Goal: Participate in discussion: Engage in conversation with other users on a specific topic

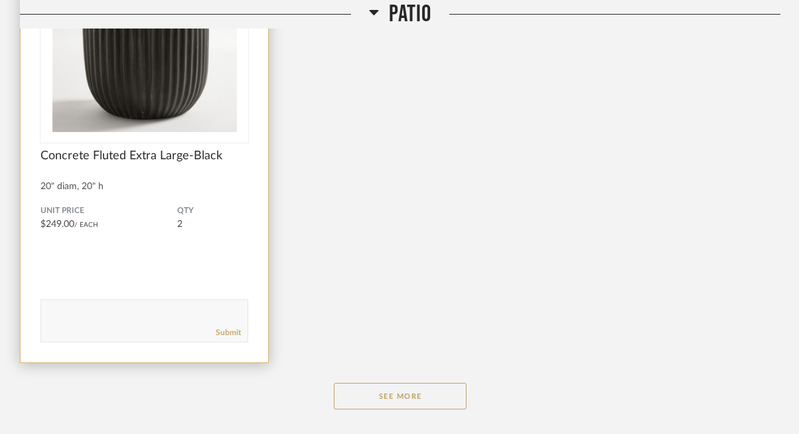
scroll to position [3122, 0]
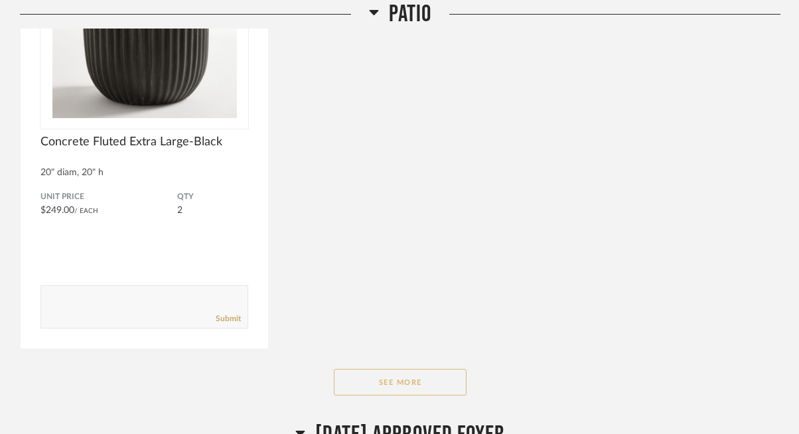
click at [367, 382] on button "See More" at bounding box center [400, 382] width 133 height 27
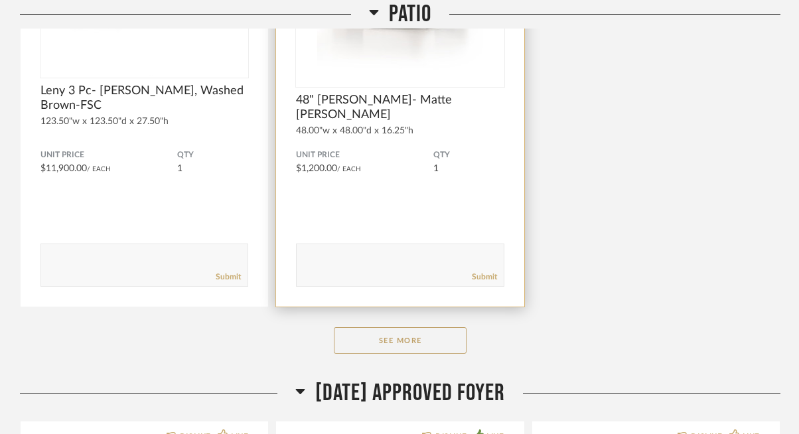
scroll to position [5373, 0]
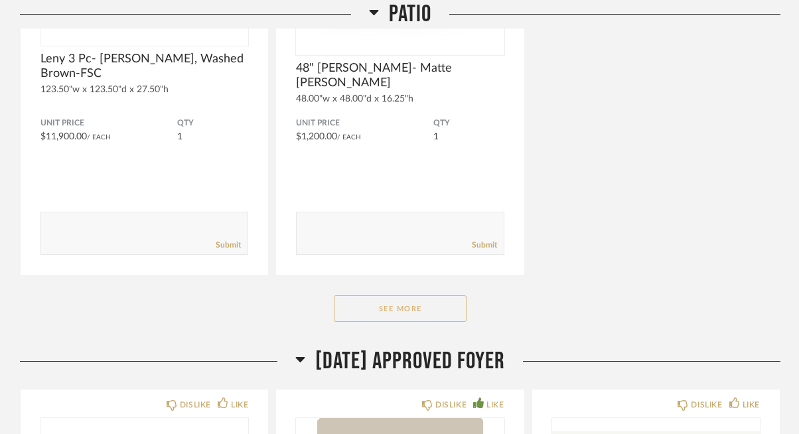
click at [434, 315] on button "See More" at bounding box center [400, 308] width 133 height 27
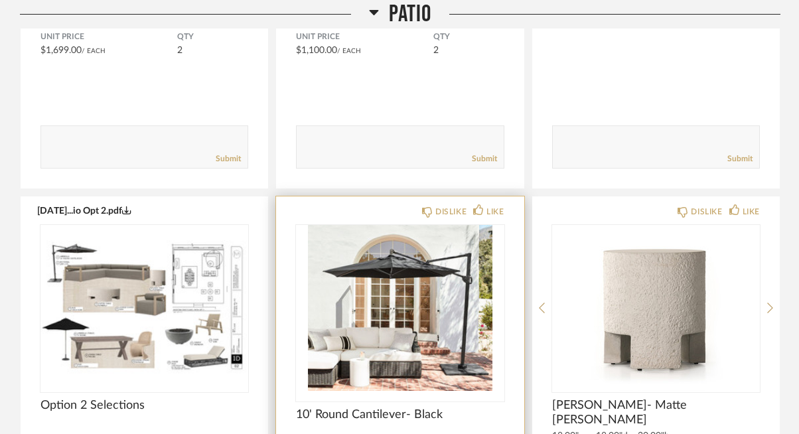
scroll to position [4602, 0]
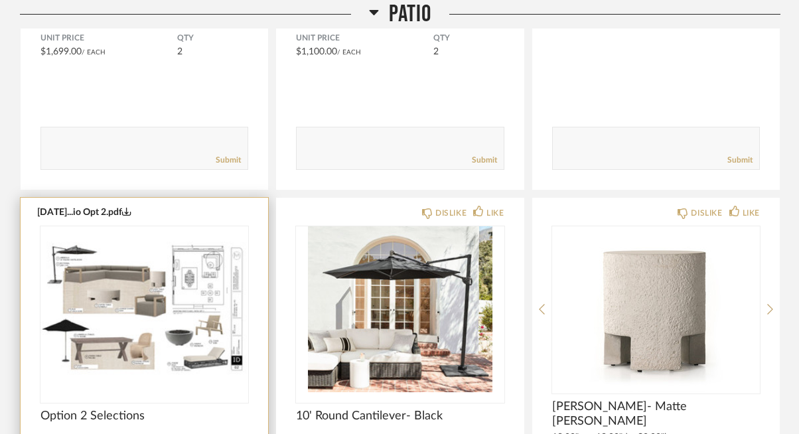
click at [157, 242] on img "0" at bounding box center [144, 309] width 208 height 166
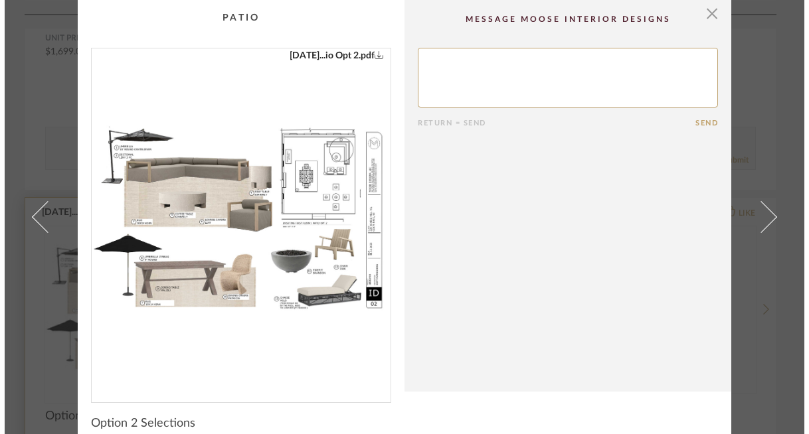
scroll to position [0, 0]
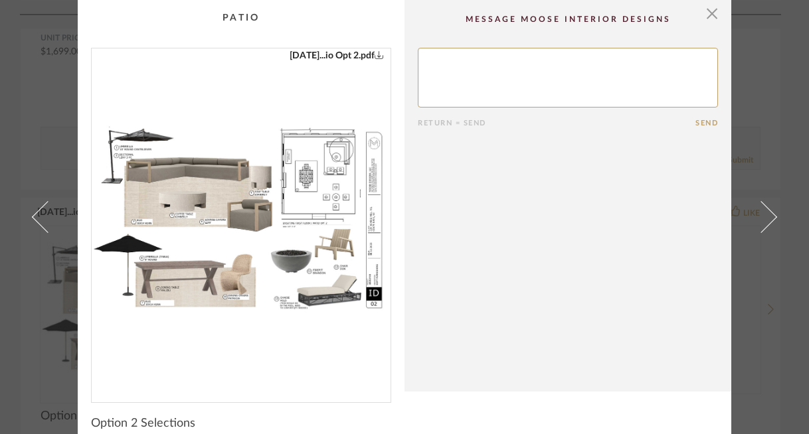
click at [305, 202] on img "0" at bounding box center [241, 219] width 299 height 343
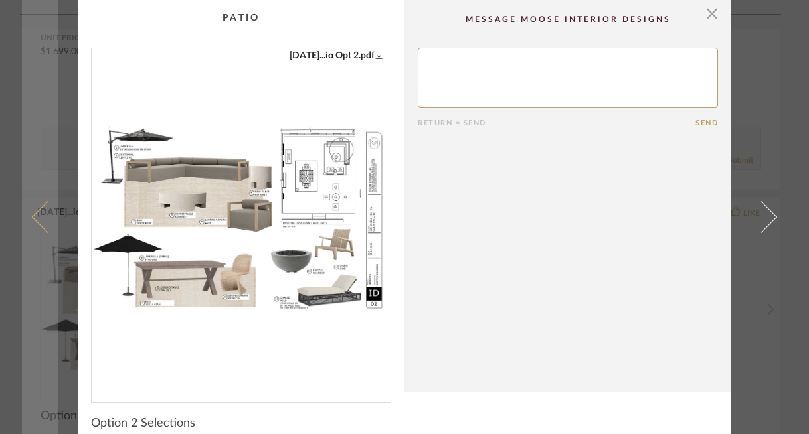
click at [32, 218] on span at bounding box center [48, 217] width 32 height 32
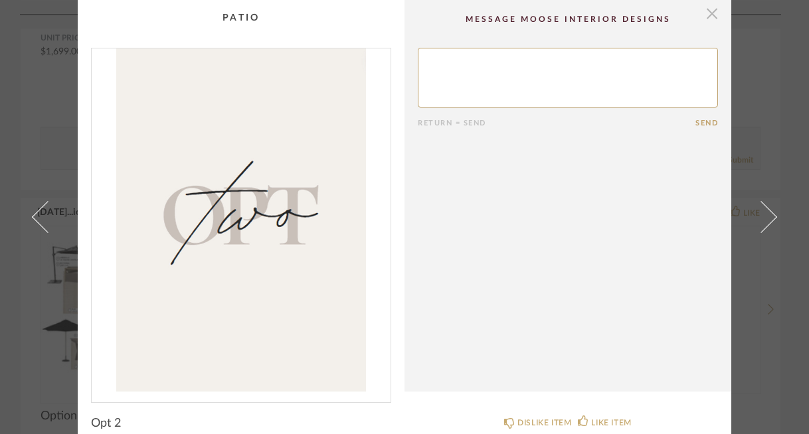
click at [712, 9] on span "button" at bounding box center [711, 13] width 27 height 27
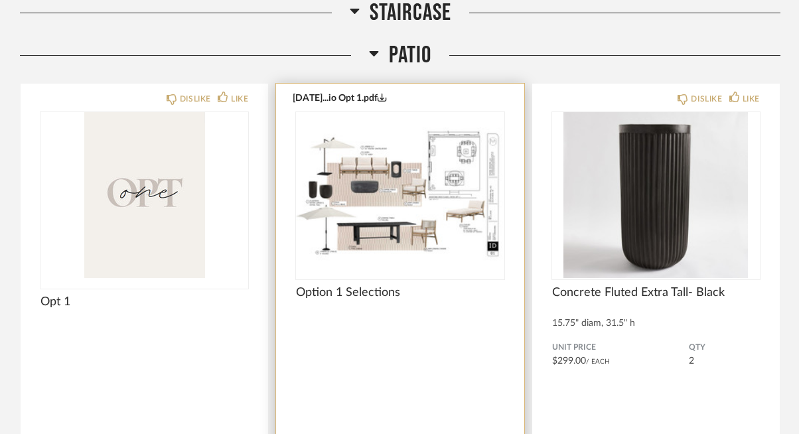
scroll to position [2537, 0]
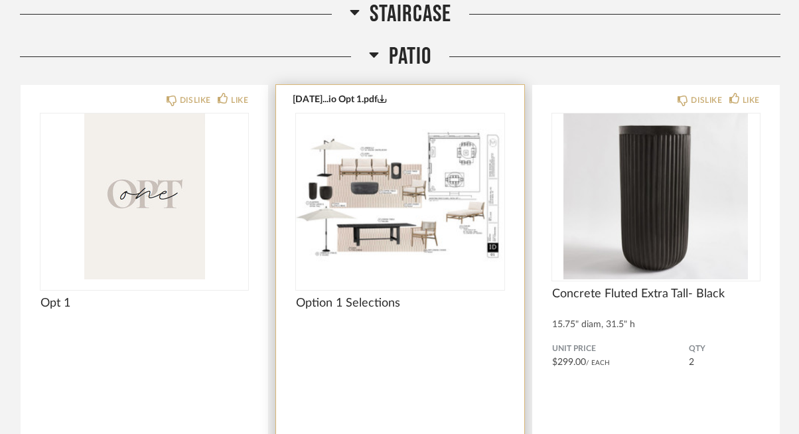
click at [341, 177] on img "0" at bounding box center [400, 197] width 208 height 166
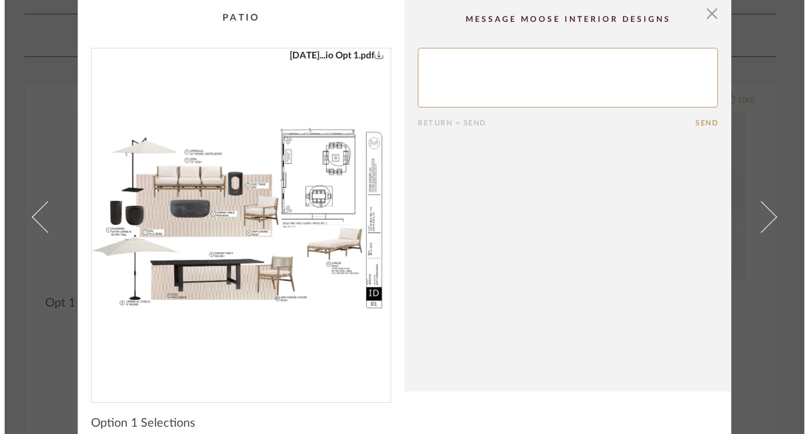
scroll to position [0, 0]
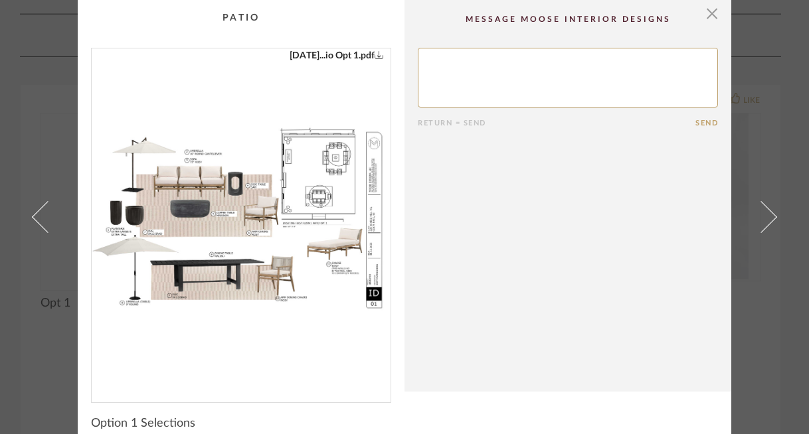
click at [274, 208] on img "0" at bounding box center [241, 219] width 299 height 343
click at [702, 15] on span "button" at bounding box center [711, 13] width 27 height 27
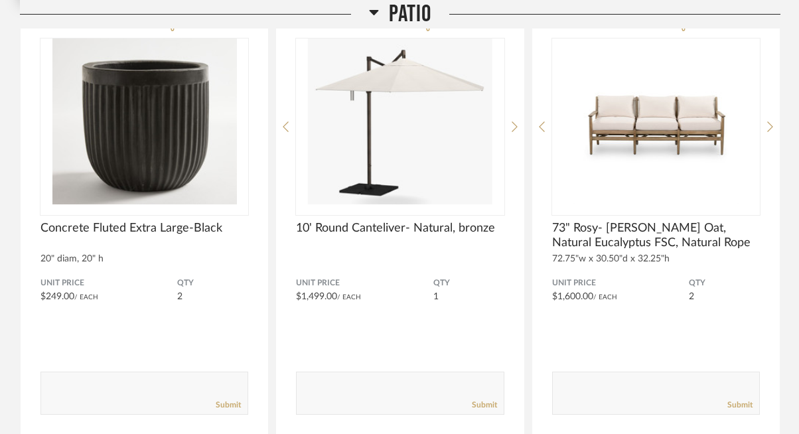
scroll to position [3047, 0]
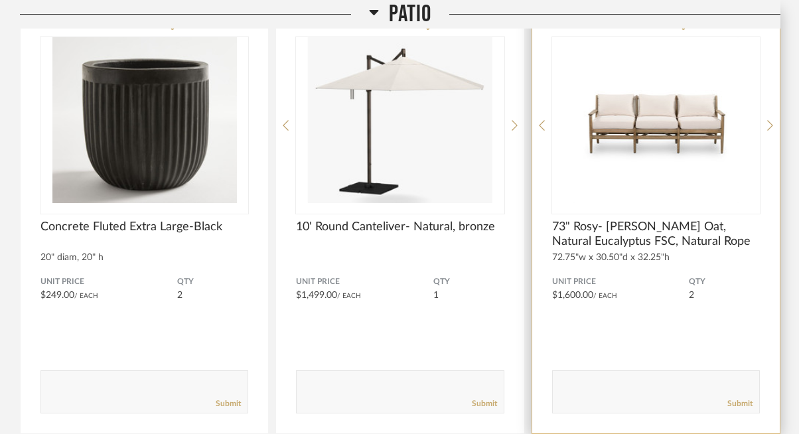
click at [654, 125] on img "0" at bounding box center [656, 120] width 208 height 166
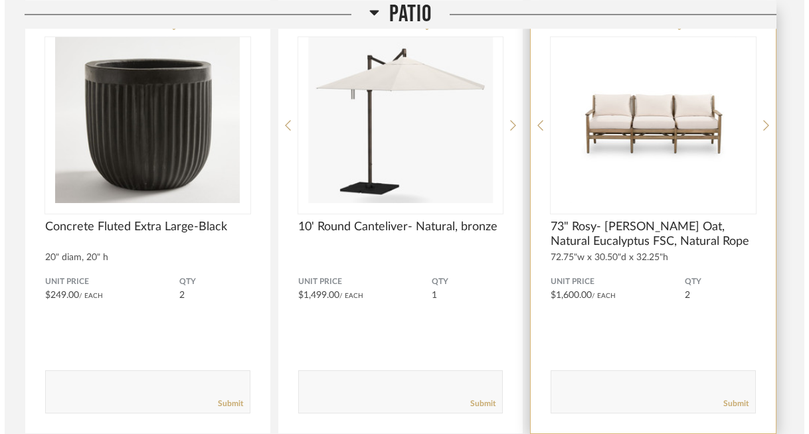
scroll to position [0, 0]
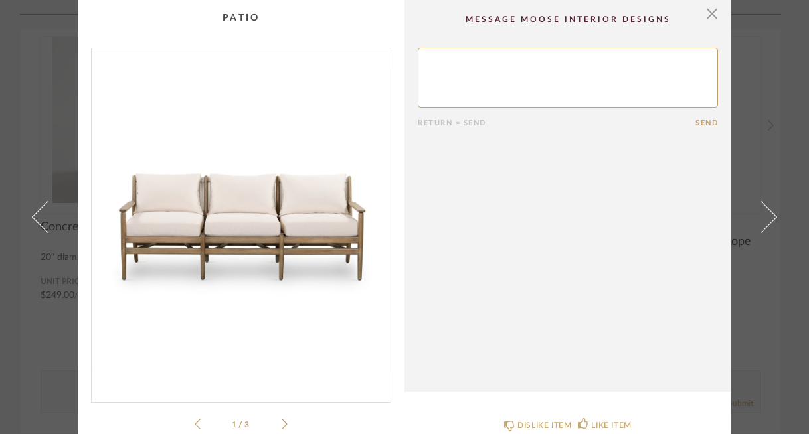
click at [281, 424] on icon at bounding box center [284, 424] width 6 height 12
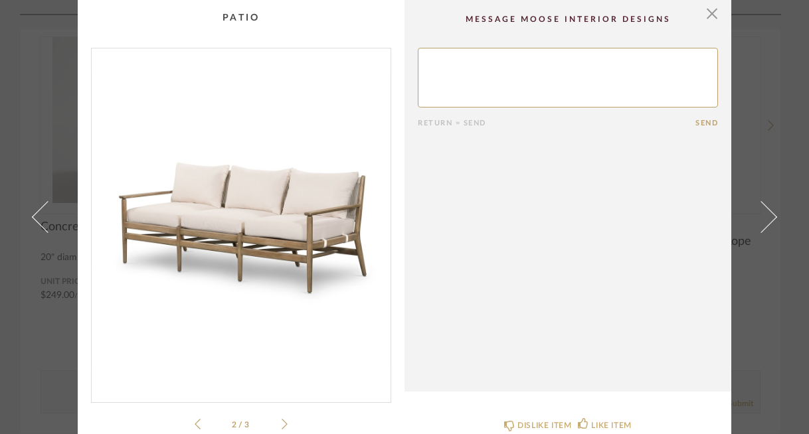
click at [281, 426] on icon at bounding box center [284, 424] width 6 height 12
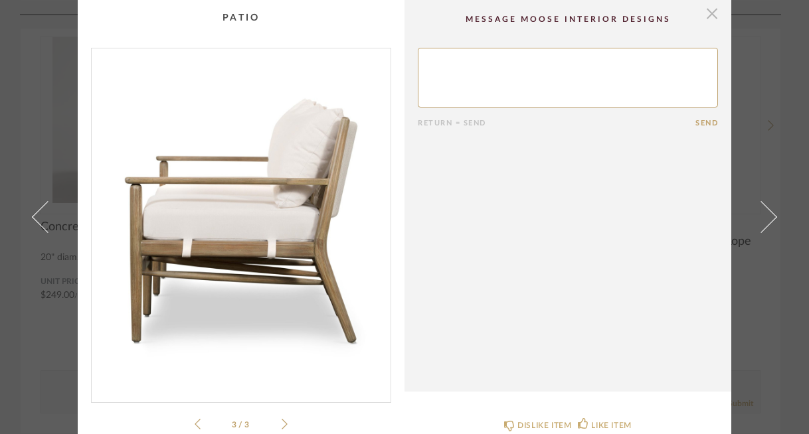
click at [713, 19] on span "button" at bounding box center [711, 13] width 27 height 27
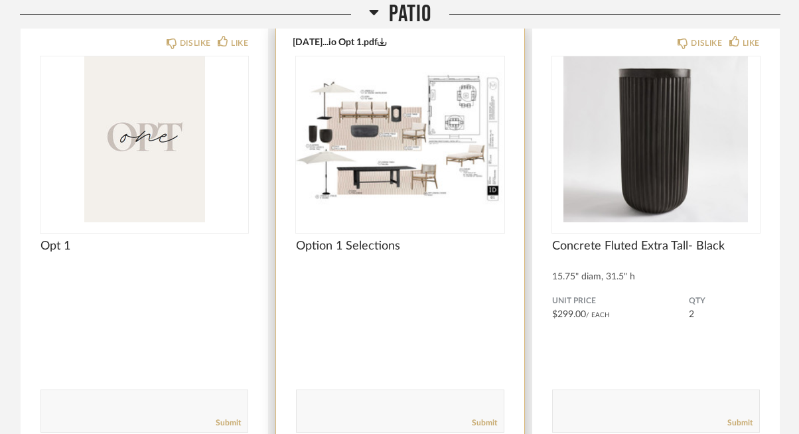
scroll to position [2568, 0]
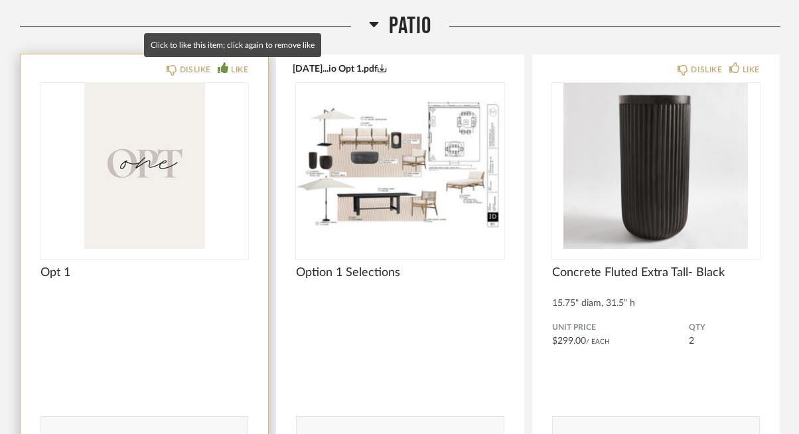
click at [221, 66] on icon at bounding box center [223, 67] width 11 height 11
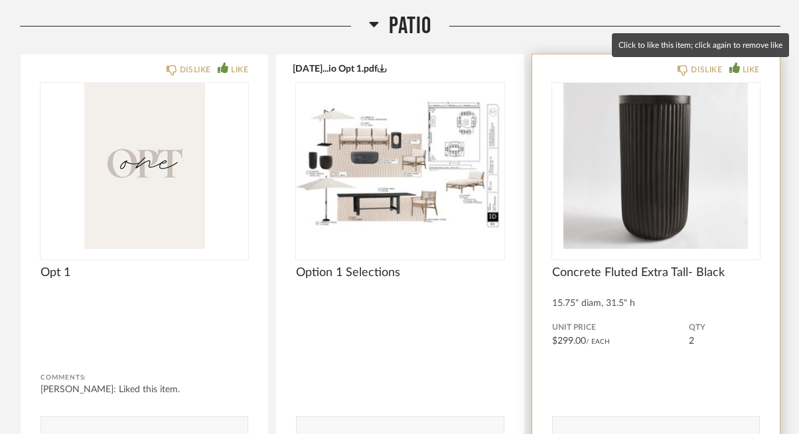
click at [734, 67] on icon at bounding box center [735, 67] width 11 height 11
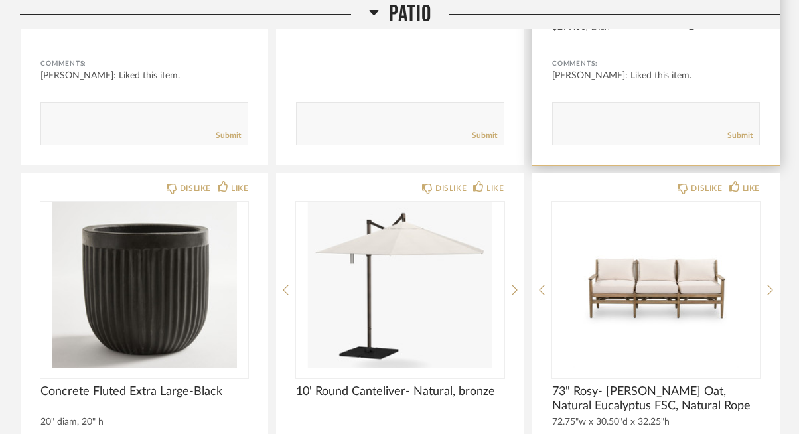
scroll to position [2882, 0]
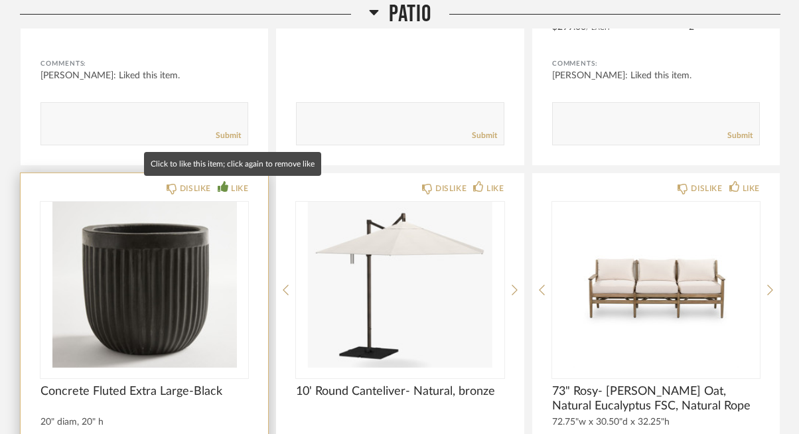
click at [220, 183] on icon at bounding box center [223, 186] width 11 height 11
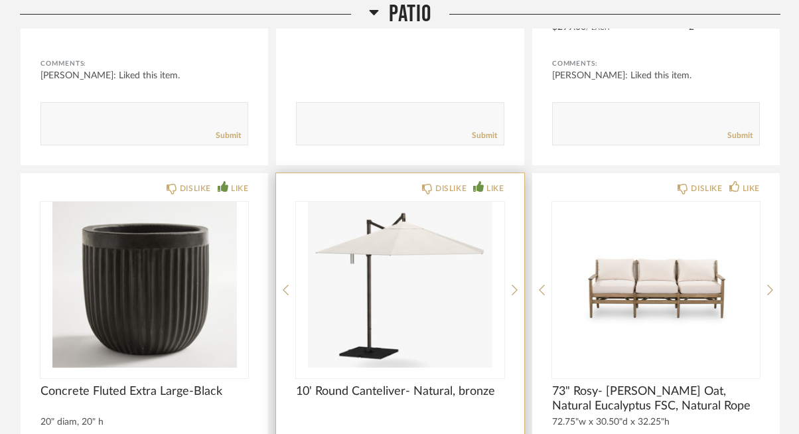
click at [479, 187] on icon at bounding box center [478, 186] width 11 height 11
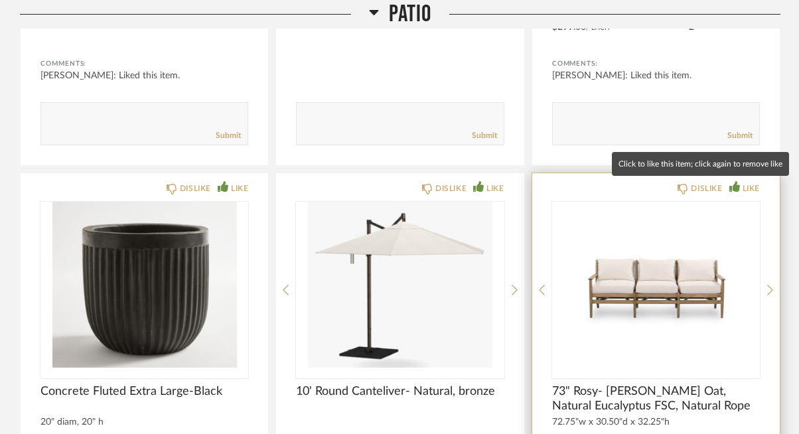
click at [733, 187] on icon at bounding box center [735, 186] width 11 height 11
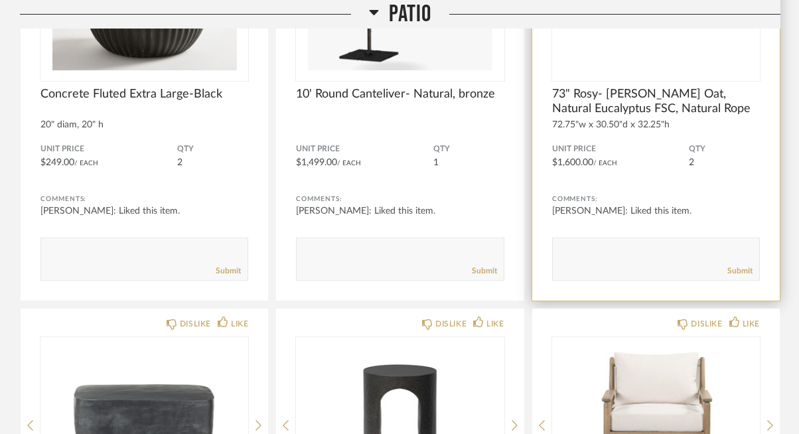
scroll to position [3262, 0]
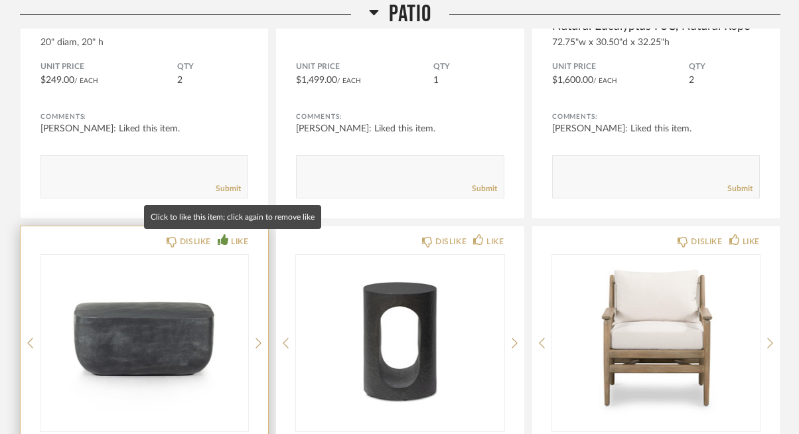
click at [221, 240] on icon at bounding box center [223, 239] width 11 height 11
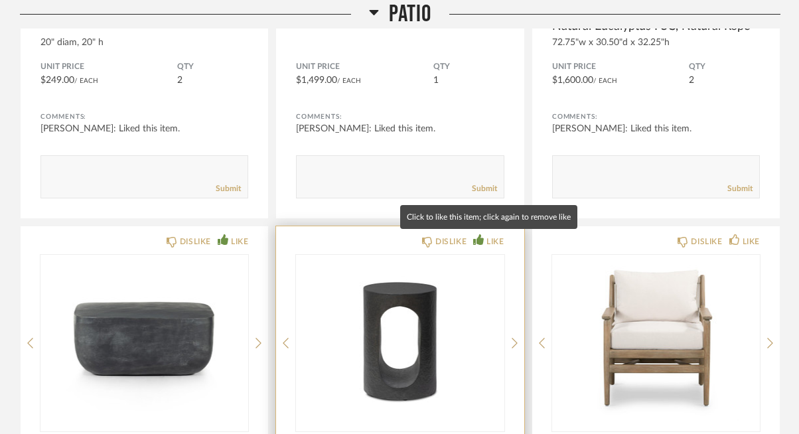
click at [478, 236] on icon at bounding box center [478, 239] width 11 height 11
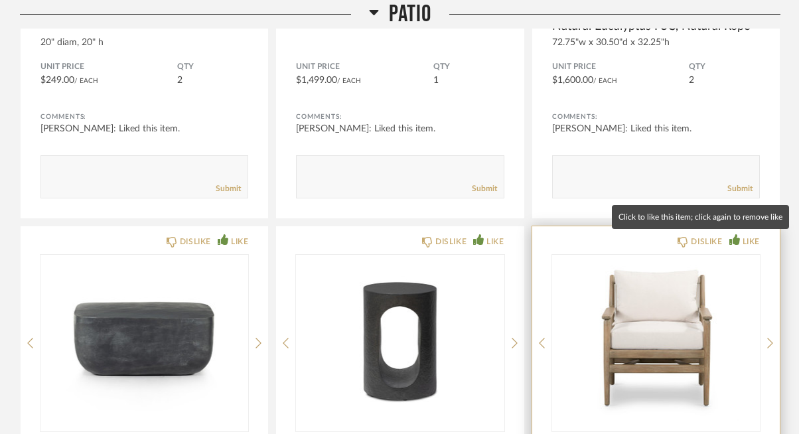
click at [736, 236] on icon at bounding box center [735, 239] width 11 height 11
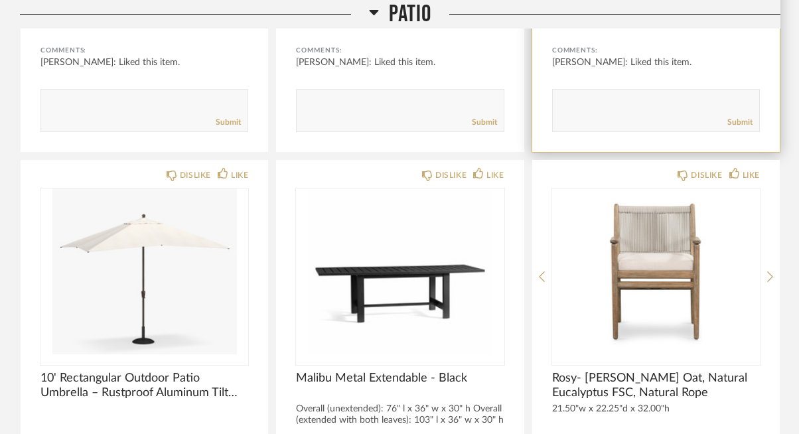
scroll to position [3794, 0]
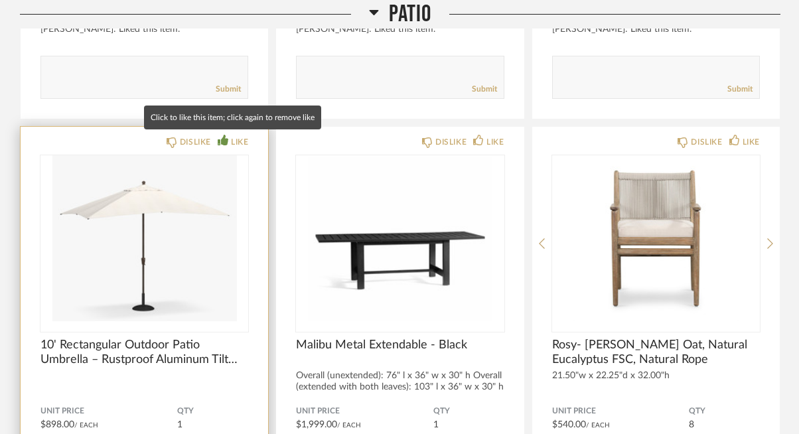
click at [219, 141] on icon at bounding box center [223, 140] width 11 height 11
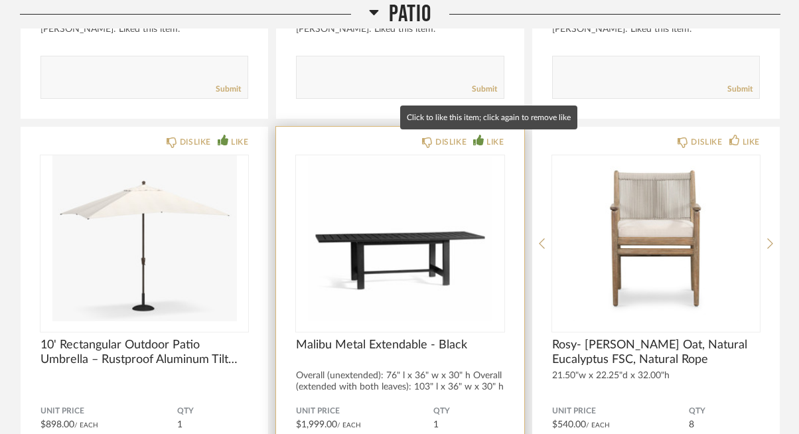
click at [481, 135] on icon at bounding box center [478, 140] width 11 height 11
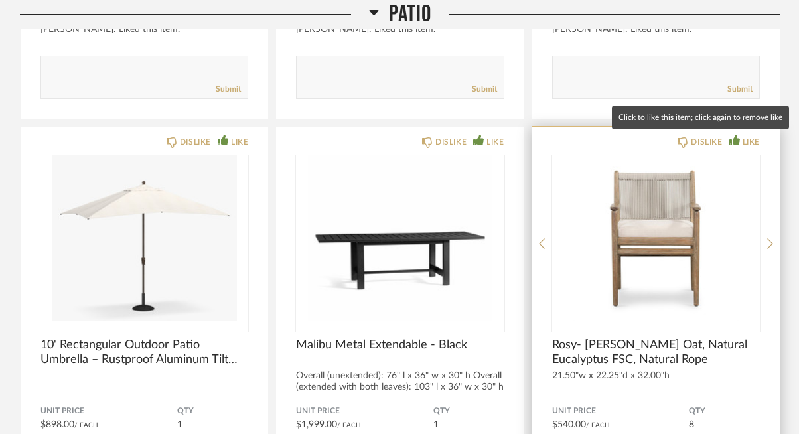
click at [736, 139] on icon at bounding box center [735, 140] width 11 height 11
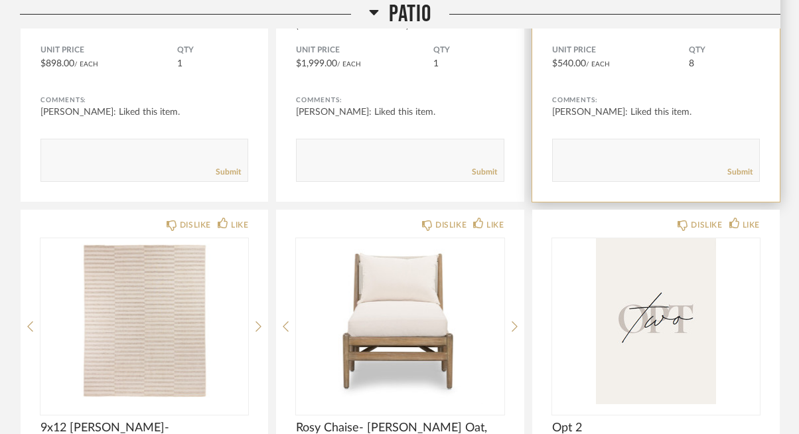
scroll to position [4168, 0]
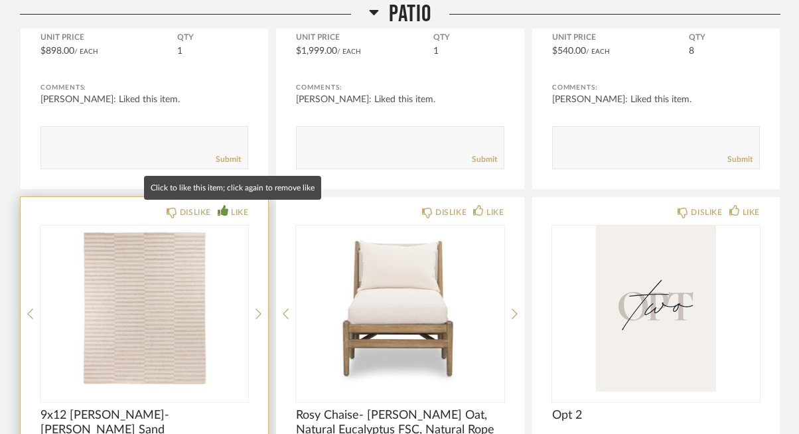
click at [223, 214] on icon at bounding box center [223, 210] width 11 height 11
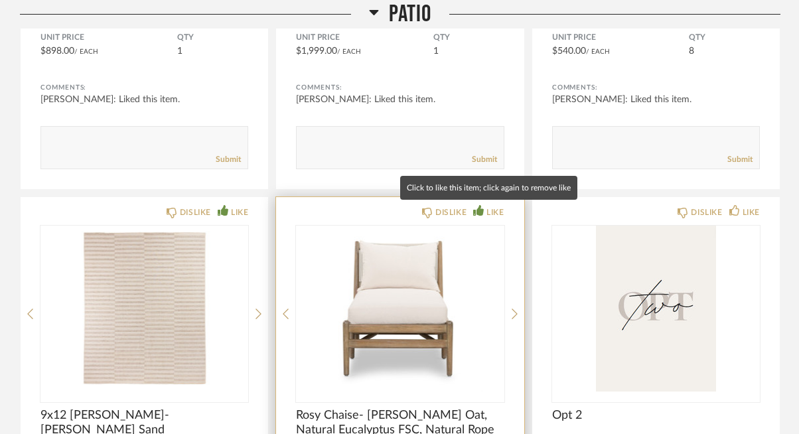
click at [491, 211] on div "LIKE" at bounding box center [495, 212] width 17 height 13
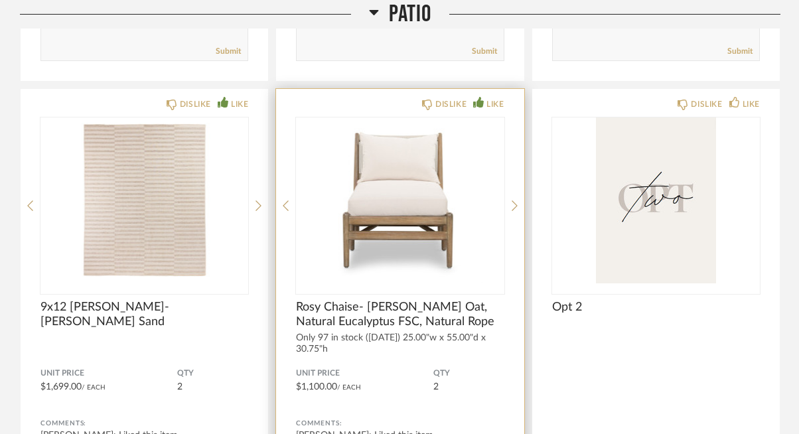
scroll to position [4277, 0]
click at [513, 202] on icon at bounding box center [515, 204] width 6 height 12
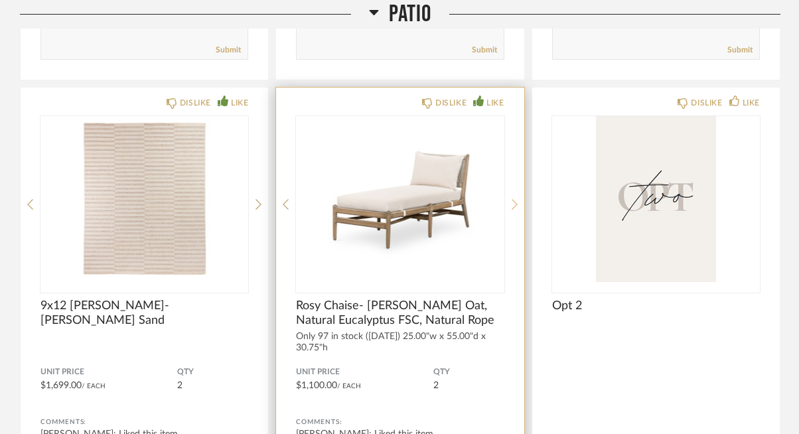
click at [513, 202] on icon at bounding box center [515, 204] width 6 height 12
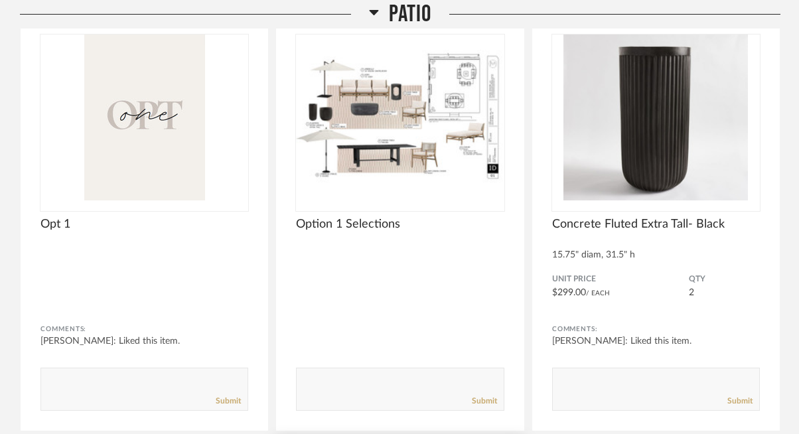
scroll to position [2604, 0]
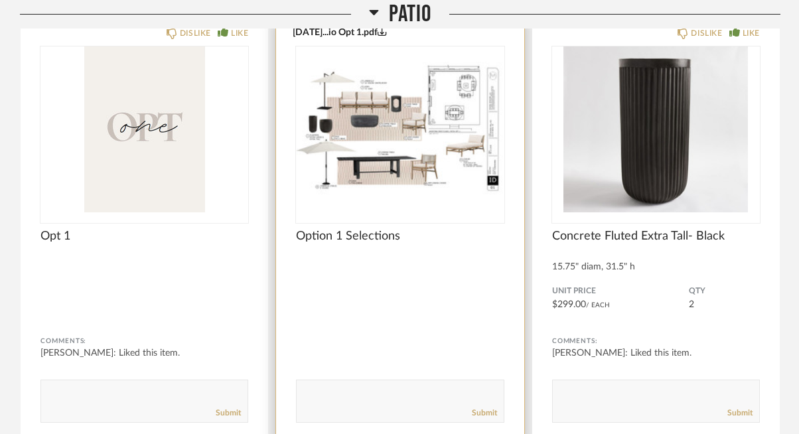
click at [361, 408] on div "Submit" at bounding box center [400, 413] width 206 height 18
click at [353, 400] on textarea at bounding box center [400, 395] width 206 height 18
type textarea "I love Option 1! Is there any way to change the color of the fabric on seating …"
click at [494, 414] on link "Submit" at bounding box center [484, 413] width 25 height 11
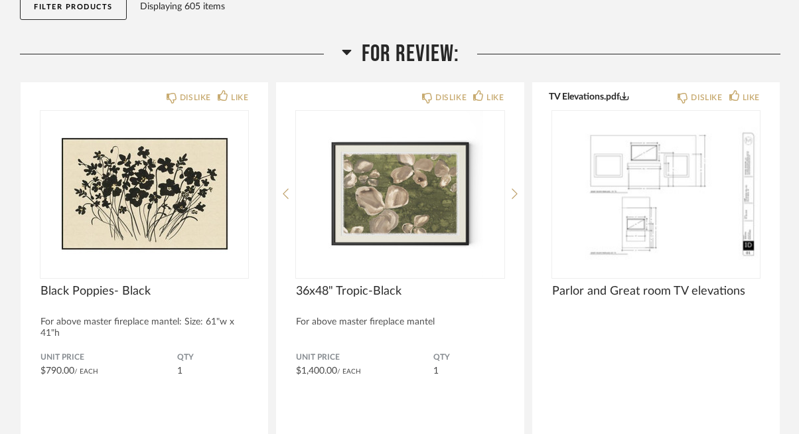
scroll to position [167, 0]
